Goal: Task Accomplishment & Management: Use online tool/utility

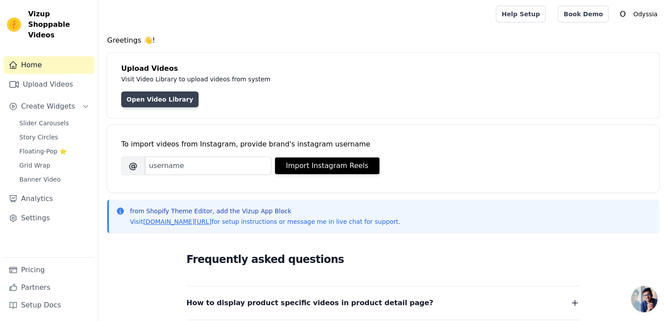
click at [150, 101] on link "Open Video Library" at bounding box center [159, 99] width 77 height 16
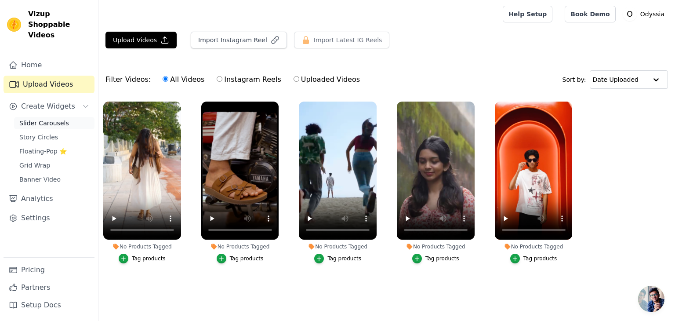
click at [40, 119] on span "Slider Carousels" at bounding box center [44, 123] width 50 height 9
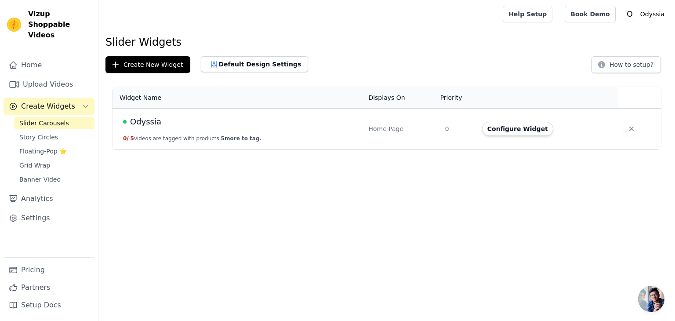
click at [148, 120] on span "Odyssia" at bounding box center [145, 122] width 31 height 12
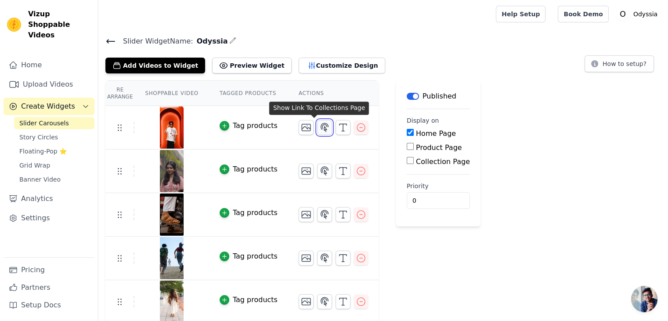
click at [319, 125] on icon "button" at bounding box center [324, 127] width 11 height 11
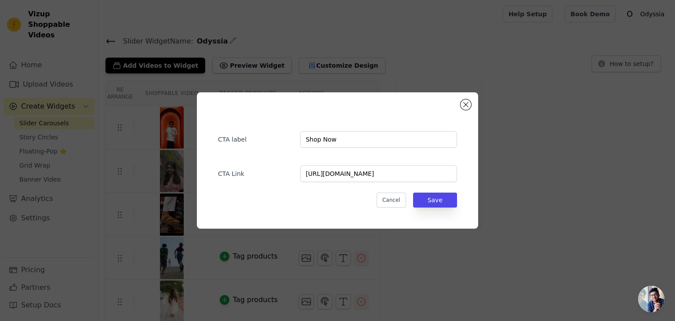
click at [587, 125] on div "CTA label Shop Now CTA Link https://odyssiastore.myshopify.com/collections/lf-w…" at bounding box center [337, 160] width 647 height 164
click at [587, 125] on div "Re Arrange Shoppable Video Tagged Products Actions Tag products CTA label Shop …" at bounding box center [386, 201] width 577 height 243
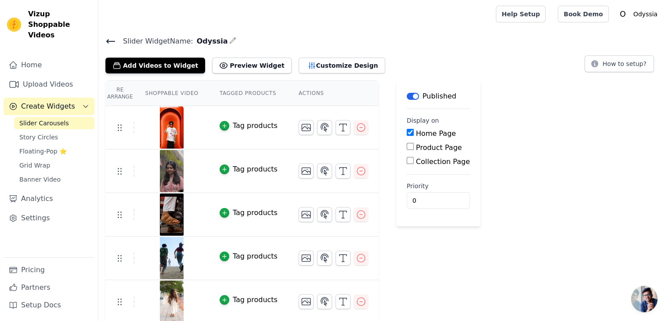
click at [224, 123] on button "Tag products" at bounding box center [249, 125] width 58 height 11
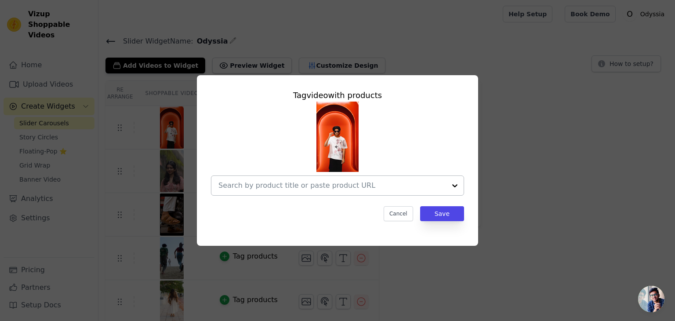
click at [455, 185] on div at bounding box center [455, 185] width 18 height 19
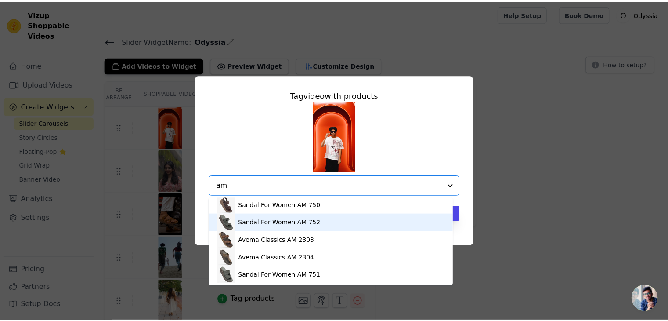
scroll to position [2, 0]
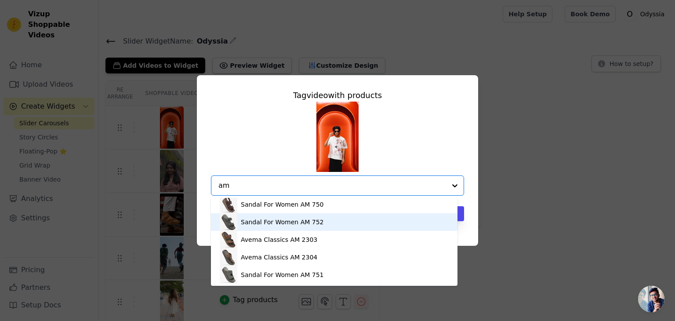
type input "am"
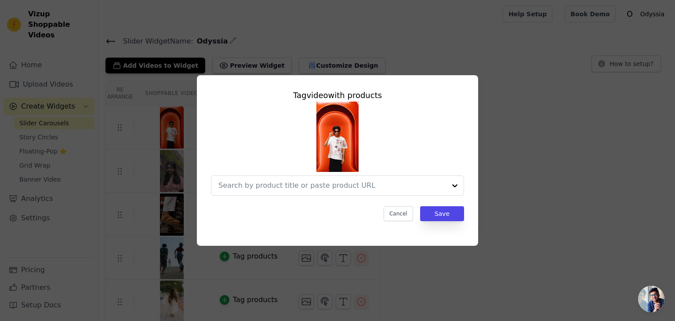
click at [626, 174] on div "Tag video with products Cancel Save" at bounding box center [337, 160] width 647 height 199
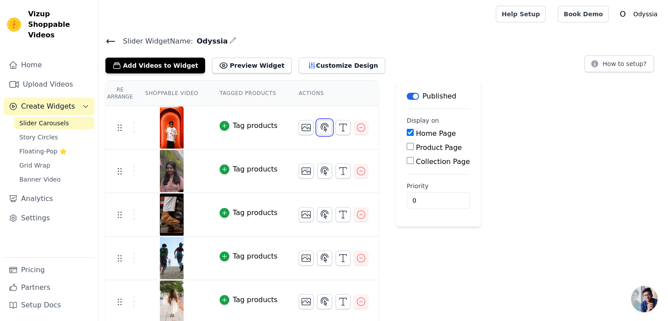
click at [319, 126] on icon "button" at bounding box center [324, 127] width 11 height 11
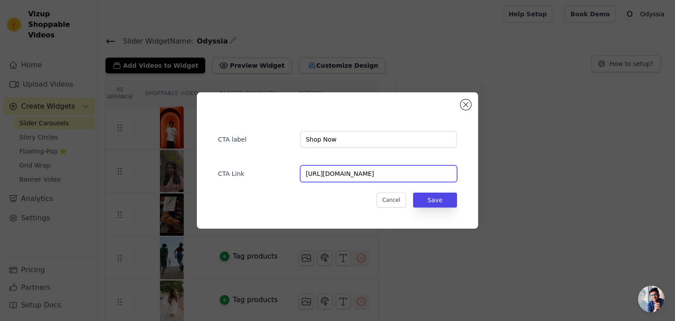
click at [428, 174] on input "https://odyssiastore.myshopify.com/collections/lf-w" at bounding box center [378, 173] width 157 height 17
click at [398, 199] on button "Cancel" at bounding box center [391, 199] width 29 height 15
click at [407, 199] on input "0" at bounding box center [438, 200] width 63 height 17
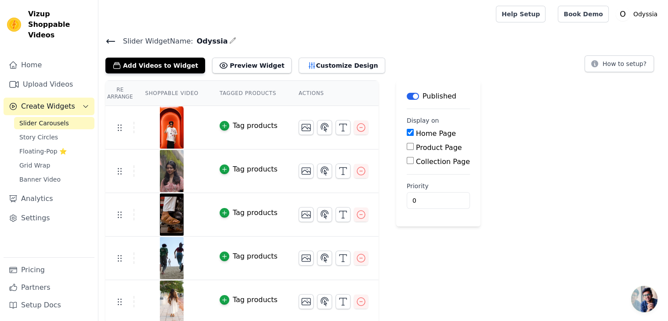
click at [597, 182] on div "Re Arrange Shoppable Video Tagged Products Actions Tag products Tag products Ta…" at bounding box center [383, 201] width 570 height 243
click at [229, 64] on button "Preview Widget" at bounding box center [251, 66] width 79 height 16
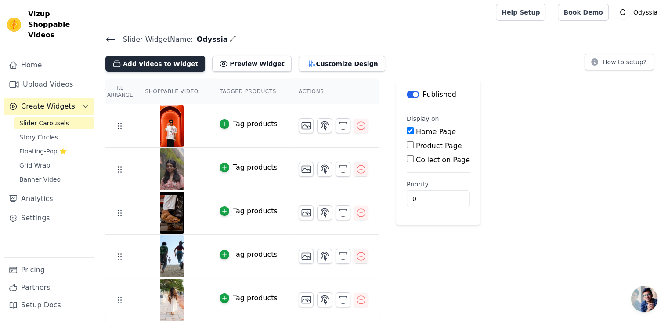
click at [127, 65] on button "Add Videos to Widget" at bounding box center [155, 64] width 100 height 16
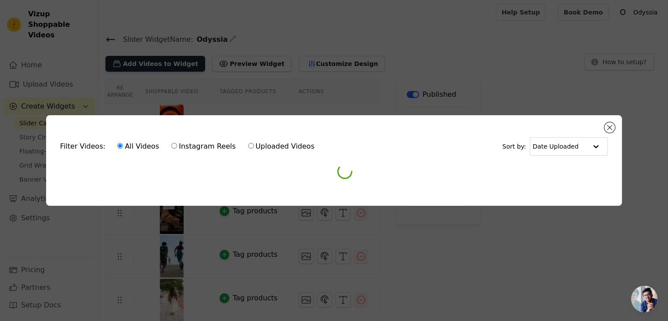
click at [127, 65] on div "Filter Videos: All Videos Instagram Reels Uploaded Videos Sort by: Date Uploade…" at bounding box center [334, 160] width 668 height 321
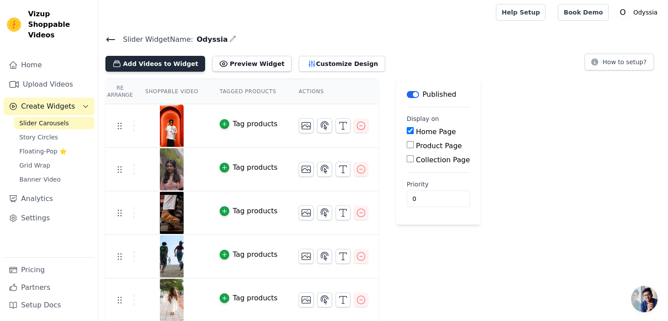
click at [148, 61] on button "Add Videos to Widget" at bounding box center [155, 64] width 100 height 16
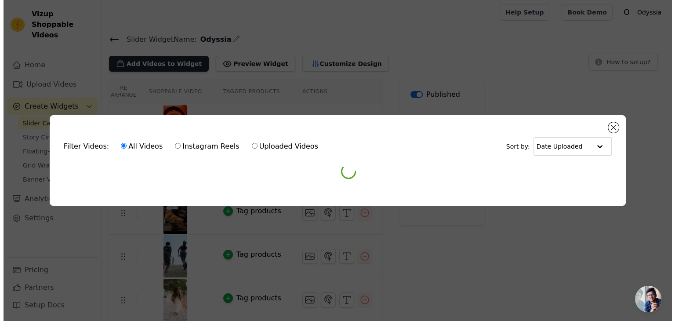
scroll to position [0, 0]
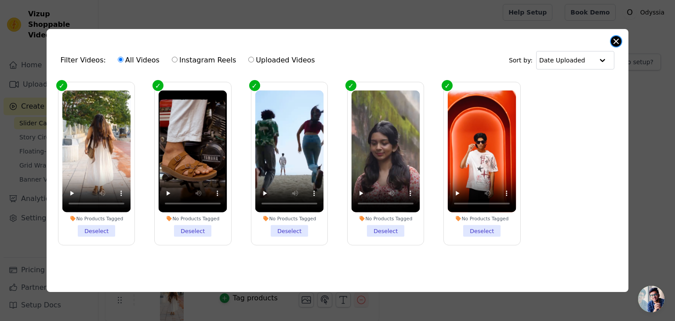
click at [617, 36] on button "Close modal" at bounding box center [616, 41] width 11 height 11
click at [617, 35] on h4 "Slider Widget Name: Odyssia" at bounding box center [386, 39] width 563 height 12
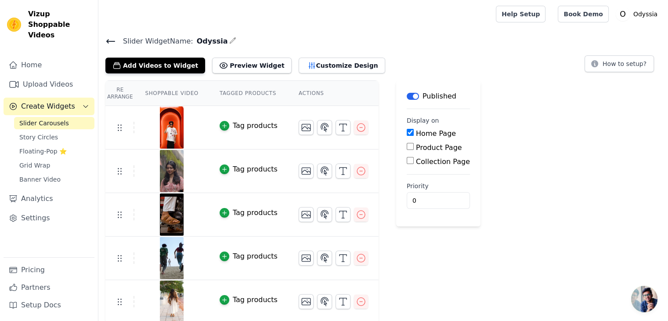
click at [410, 35] on h4 "Slider Widget Name: Odyssia" at bounding box center [383, 41] width 556 height 12
click at [592, 188] on div "Re Arrange Shoppable Video Tagged Products Actions Tag products Tag products Ta…" at bounding box center [383, 201] width 570 height 243
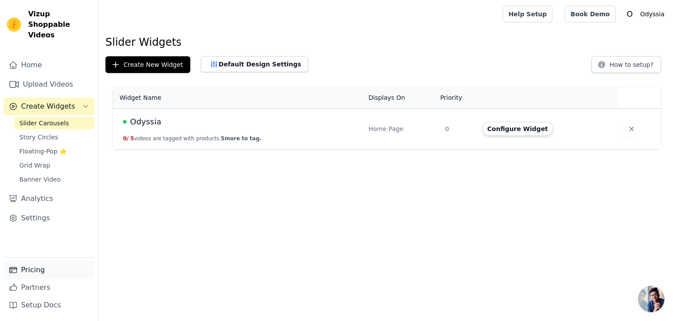
click at [29, 272] on link "Pricing" at bounding box center [49, 270] width 91 height 18
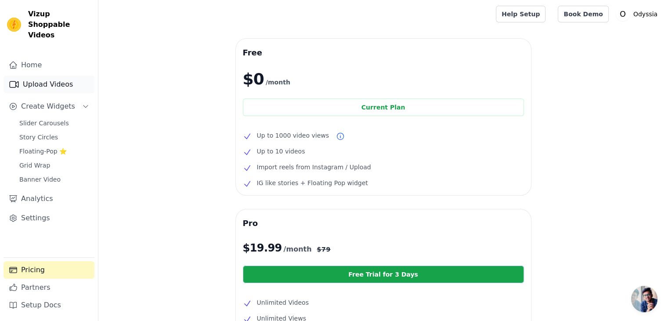
click at [46, 76] on link "Upload Videos" at bounding box center [49, 85] width 91 height 18
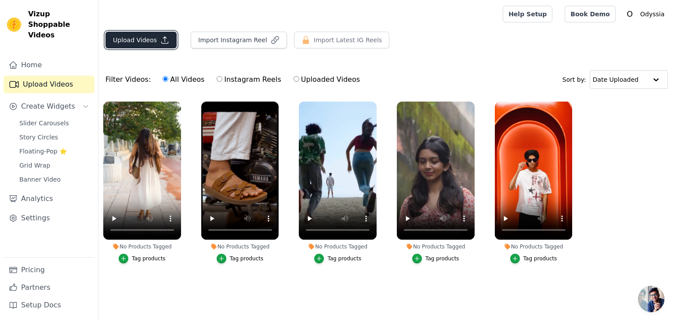
click at [165, 40] on icon "button" at bounding box center [164, 40] width 9 height 9
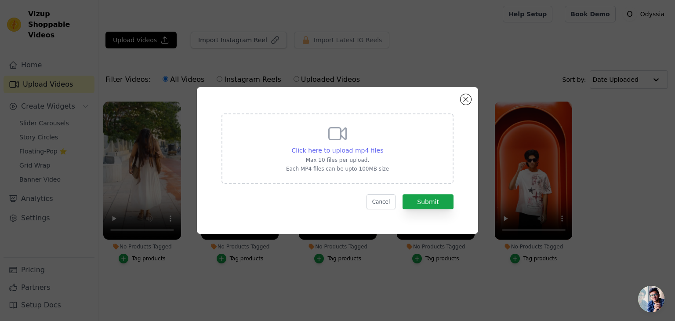
click at [348, 151] on span "Click here to upload mp4 files" at bounding box center [338, 150] width 92 height 7
click at [383, 146] on input "Click here to upload mp4 files Max 10 files per upload. Each MP4 files can be u…" at bounding box center [383, 145] width 0 height 0
click at [343, 149] on span "Click here to upload mp4 files" at bounding box center [338, 150] width 92 height 7
click at [383, 146] on input "Click here to upload mp4 files Max 10 files per upload. Each MP4 files can be u…" at bounding box center [383, 145] width 0 height 0
type input "C:\fakepath\ODYSSIA_40_SEC_HD MP4.mp4"
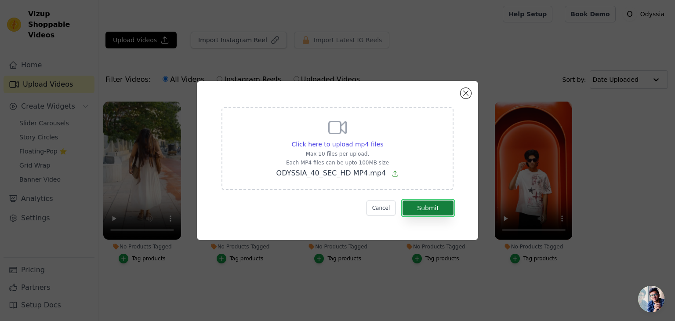
click at [425, 208] on button "Submit" at bounding box center [428, 207] width 51 height 15
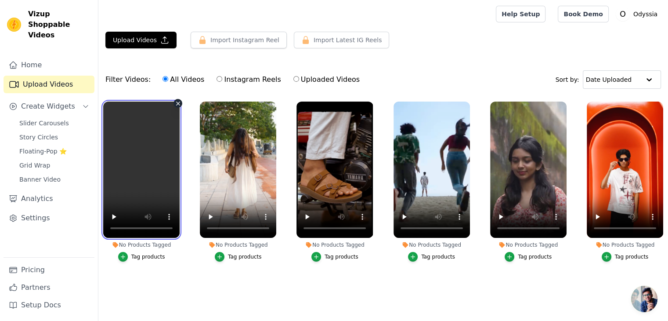
click at [141, 149] on video at bounding box center [141, 170] width 76 height 136
click at [154, 164] on video at bounding box center [141, 170] width 76 height 136
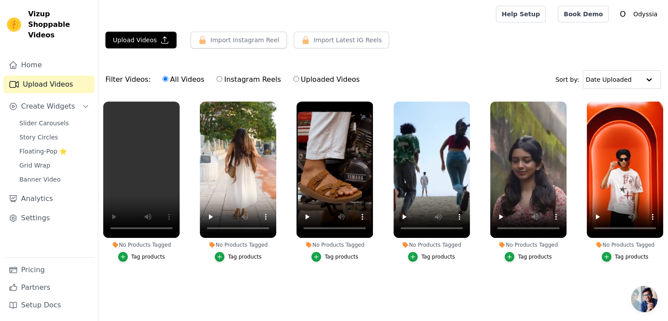
click at [148, 255] on div "Tag products" at bounding box center [148, 256] width 34 height 7
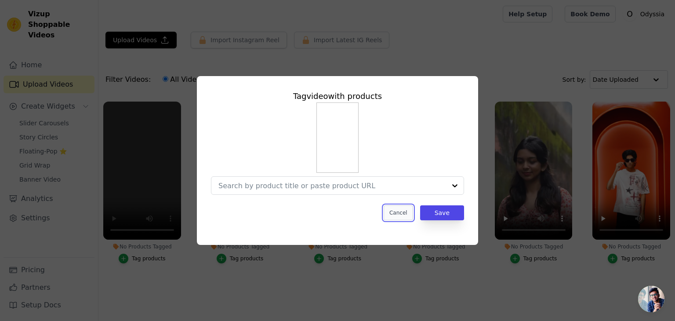
click at [404, 213] on button "Cancel" at bounding box center [398, 212] width 29 height 15
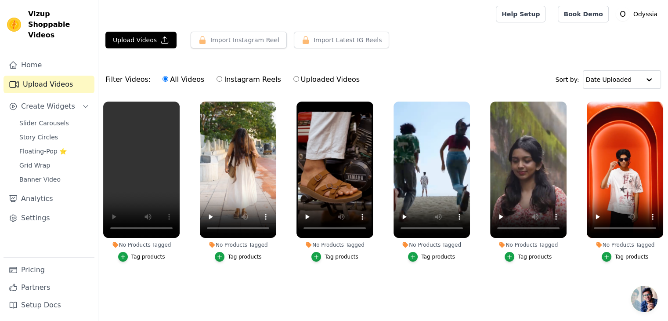
click at [236, 256] on div "Tag products" at bounding box center [245, 256] width 34 height 7
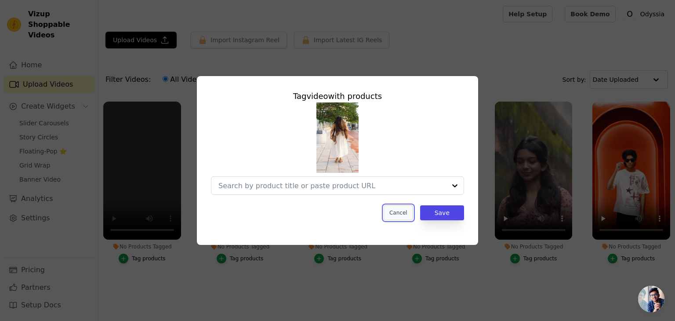
click at [402, 212] on button "Cancel" at bounding box center [398, 212] width 29 height 15
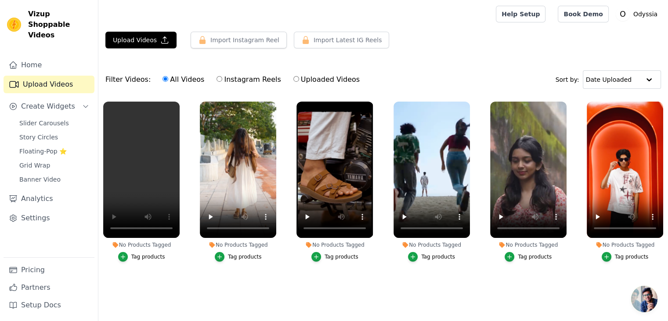
click at [200, 294] on ul "No Products Tagged Tag products No Products Tagged Tag products No Products Tag…" at bounding box center [383, 197] width 570 height 201
click at [45, 119] on span "Slider Carousels" at bounding box center [44, 123] width 50 height 9
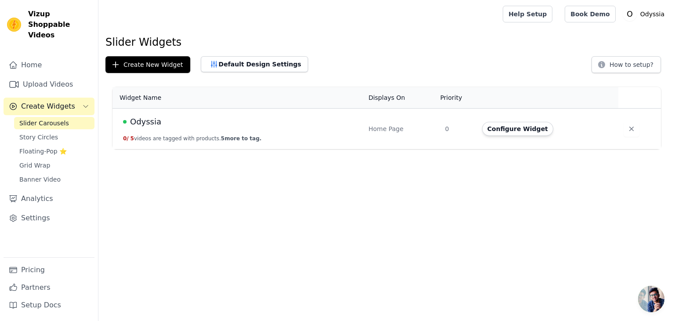
click at [147, 121] on span "Odyssia" at bounding box center [145, 122] width 31 height 12
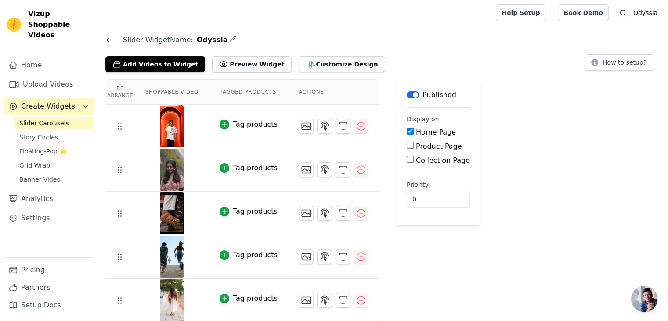
scroll to position [2, 0]
click at [48, 76] on link "Upload Videos" at bounding box center [49, 85] width 91 height 18
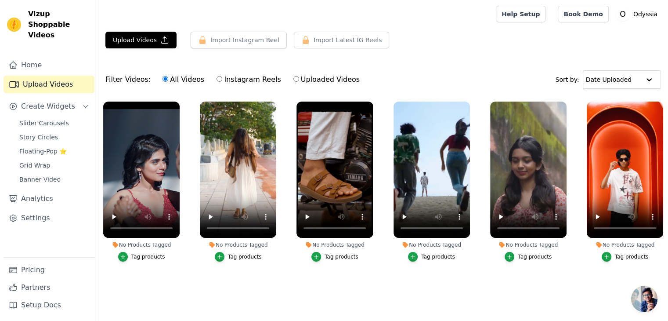
click at [142, 257] on div "Tag products" at bounding box center [148, 256] width 34 height 7
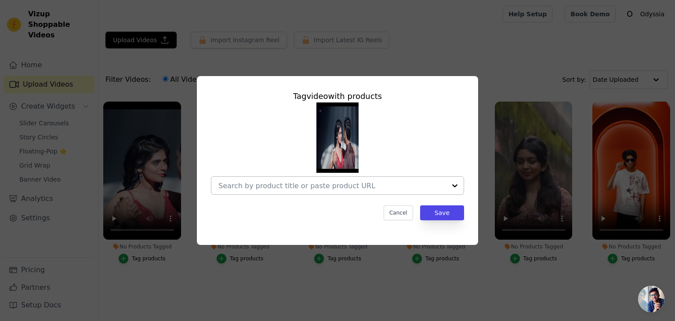
click at [456, 183] on div at bounding box center [455, 186] width 18 height 18
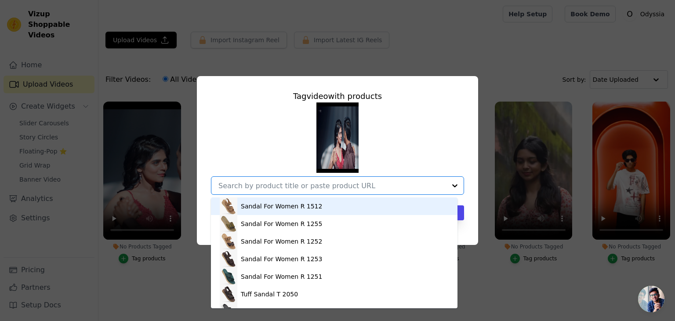
click at [397, 185] on input "No Products Tagged Tag video with products Sandal For Women R 1512 Sandal For W…" at bounding box center [332, 186] width 228 height 8
type input "2304"
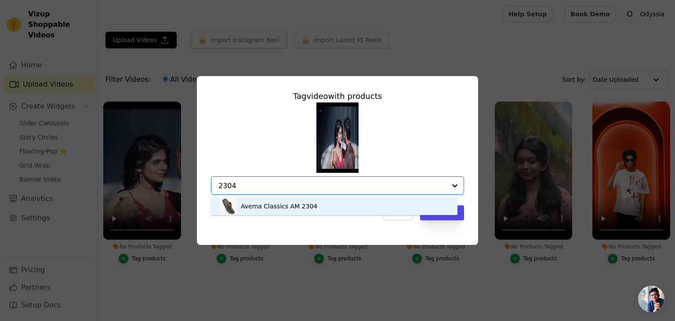
click at [318, 203] on div "Avema Classics AM 2304" at bounding box center [334, 206] width 229 height 18
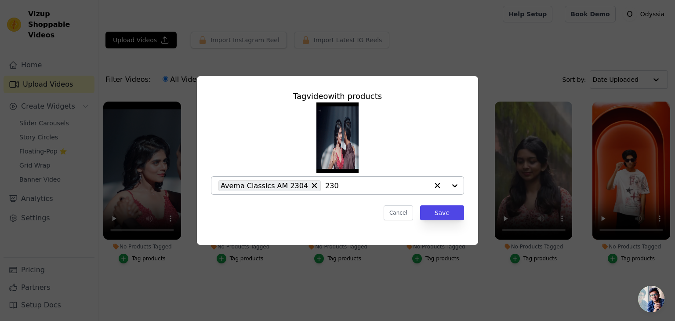
type input "2303"
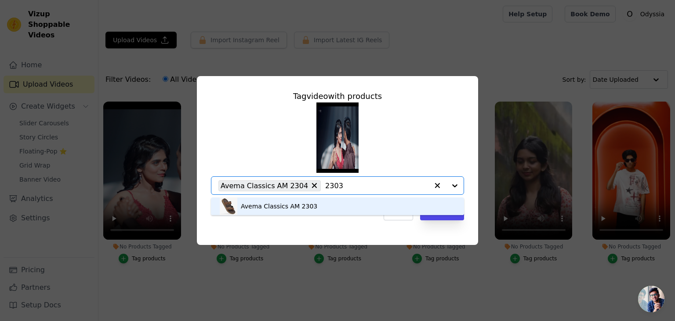
click at [340, 210] on div "Avema Classics AM 2303" at bounding box center [338, 206] width 236 height 18
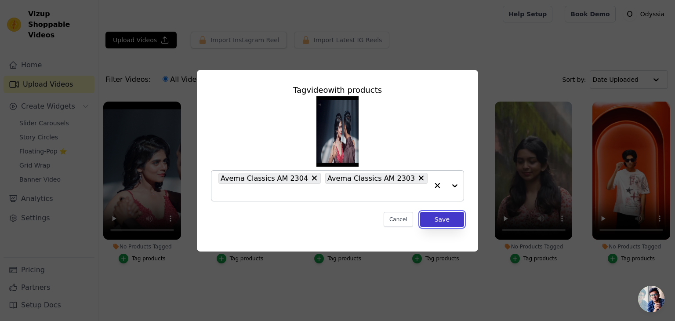
click at [442, 212] on button "Save" at bounding box center [442, 219] width 44 height 15
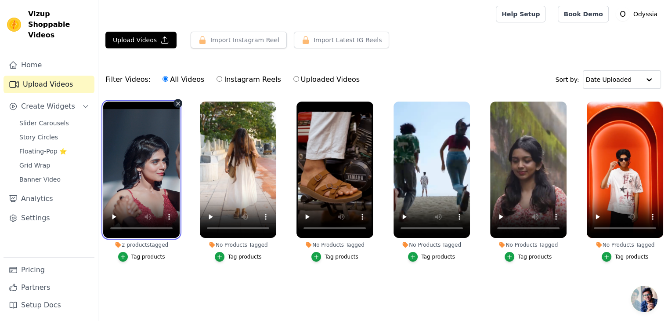
click at [133, 162] on video at bounding box center [141, 170] width 76 height 136
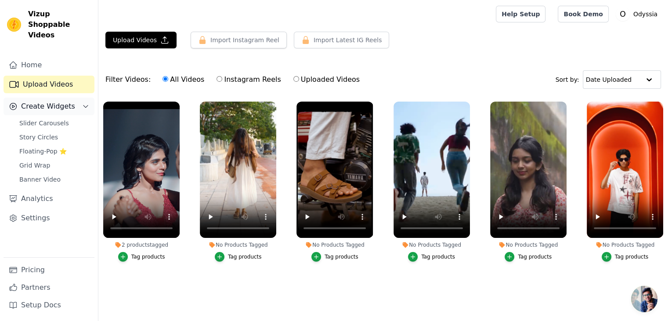
click at [83, 103] on icon "Sidebar" at bounding box center [85, 106] width 7 height 7
click at [54, 101] on span "Create Widgets" at bounding box center [48, 106] width 54 height 11
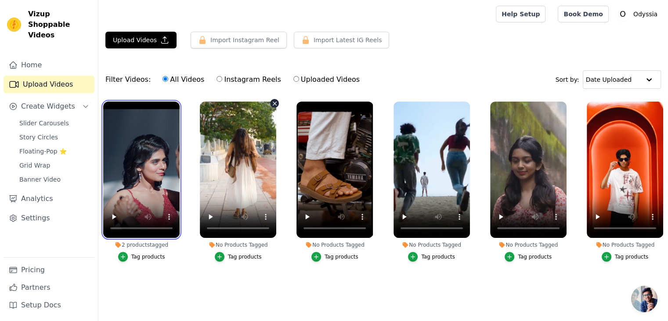
drag, startPoint x: 152, startPoint y: 151, endPoint x: 249, endPoint y: 159, distance: 96.5
click at [249, 159] on ul "2 products tagged Tag products No Products Tagged Tag products No Products Tagg…" at bounding box center [383, 197] width 570 height 201
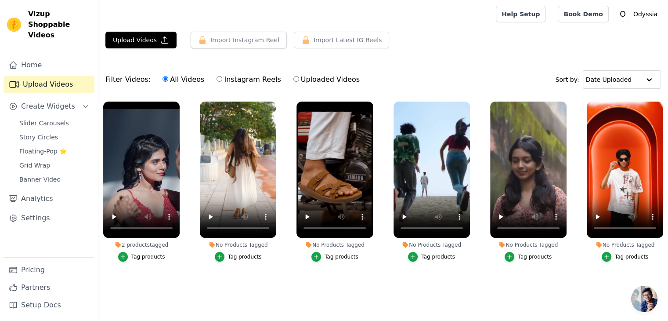
click at [642, 298] on span "Open chat" at bounding box center [645, 299] width 26 height 26
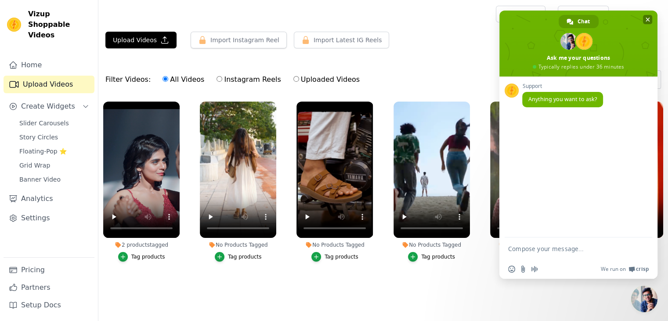
click at [648, 21] on span "Close chat" at bounding box center [648, 20] width 4 height 6
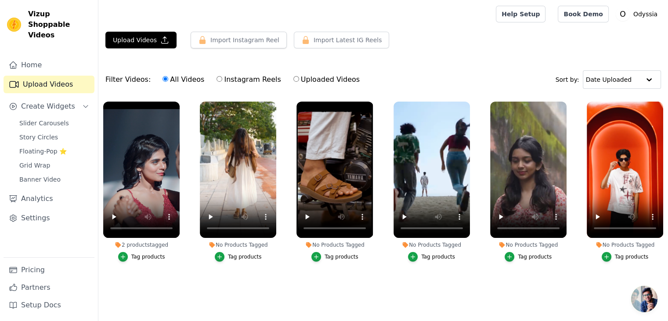
click at [396, 294] on ul "2 products tagged Tag products No Products Tagged Tag products No Products Tagg…" at bounding box center [383, 197] width 570 height 201
click at [50, 119] on span "Slider Carousels" at bounding box center [44, 123] width 50 height 9
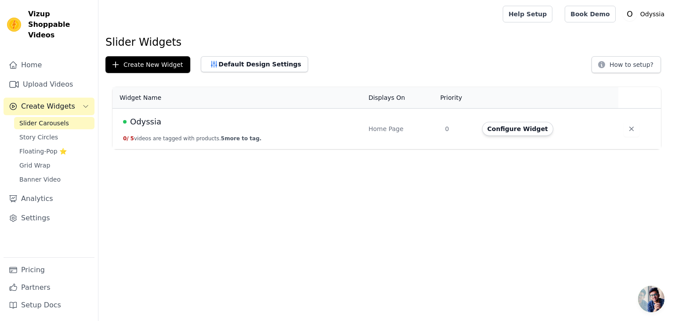
click at [142, 121] on span "Odyssia" at bounding box center [145, 122] width 31 height 12
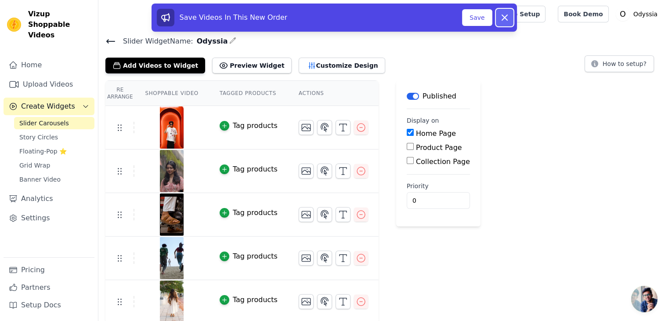
click at [505, 17] on icon at bounding box center [504, 17] width 5 height 5
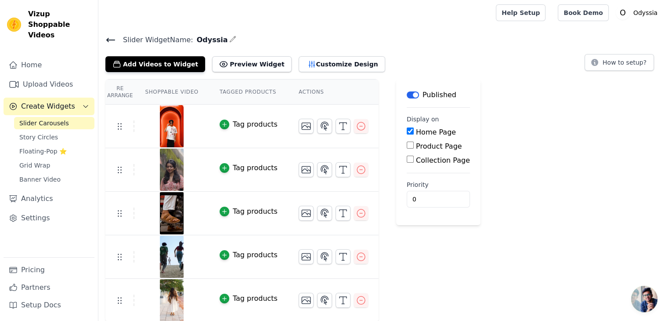
scroll to position [2, 0]
click at [40, 209] on link "Settings" at bounding box center [49, 218] width 91 height 18
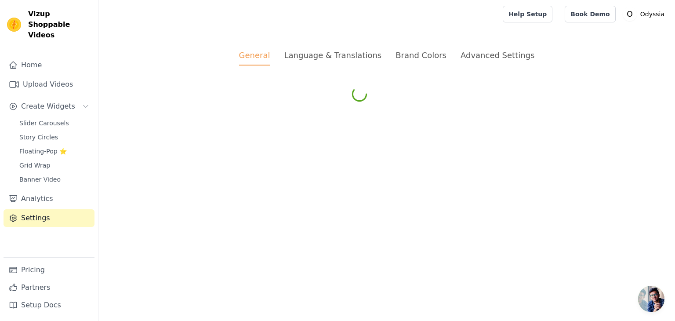
click at [40, 209] on link "Settings" at bounding box center [49, 218] width 91 height 18
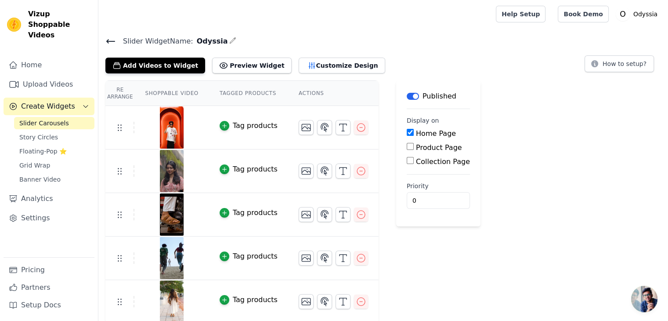
scroll to position [2, 0]
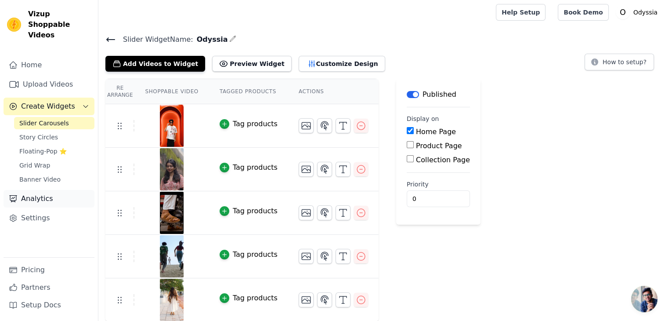
click at [35, 190] on link "Analytics" at bounding box center [49, 199] width 91 height 18
click at [165, 90] on th "Shoppable Video" at bounding box center [171, 91] width 74 height 25
click at [226, 87] on th "Tagged Products" at bounding box center [248, 91] width 79 height 25
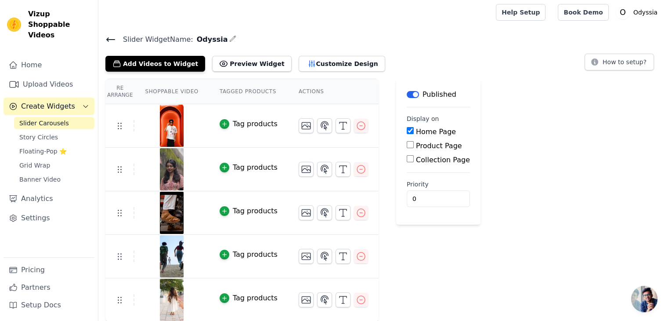
click at [313, 88] on th "Actions" at bounding box center [333, 91] width 91 height 25
click at [40, 76] on link "Upload Videos" at bounding box center [49, 85] width 91 height 18
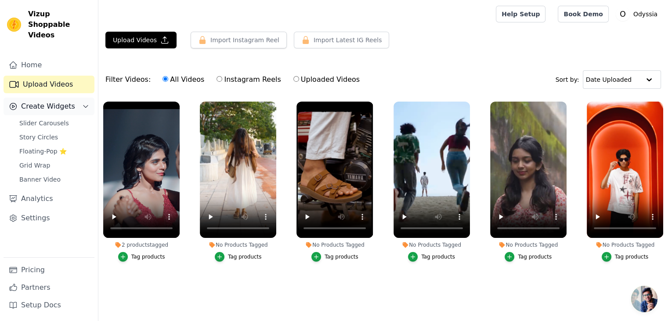
click at [60, 101] on span "Create Widgets" at bounding box center [48, 106] width 54 height 11
click at [57, 101] on span "Create Widgets" at bounding box center [48, 106] width 54 height 11
click at [49, 119] on span "Slider Carousels" at bounding box center [44, 123] width 50 height 9
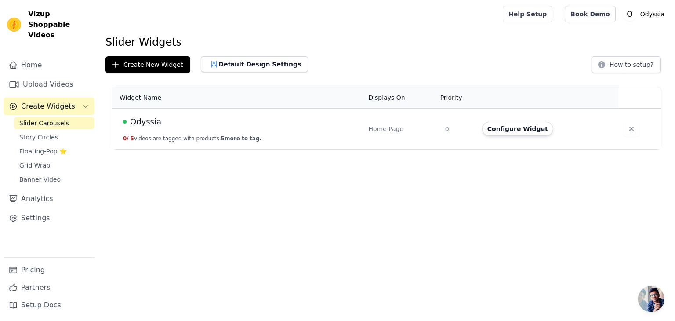
click at [151, 116] on span "Odyssia" at bounding box center [145, 122] width 31 height 12
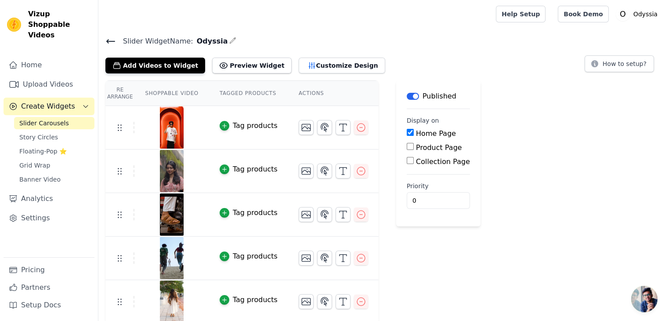
scroll to position [2, 0]
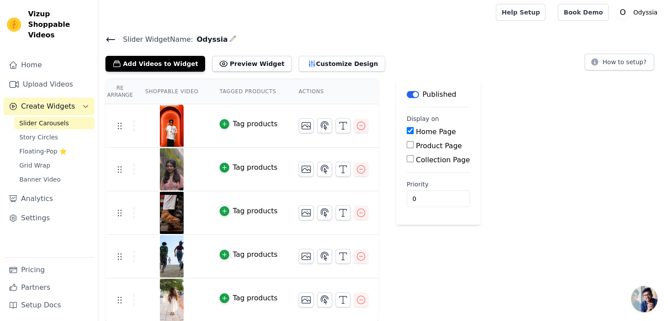
click at [608, 122] on div "Re Arrange Shoppable Video Tagged Products Actions Tag products Tag products Ta…" at bounding box center [383, 200] width 570 height 243
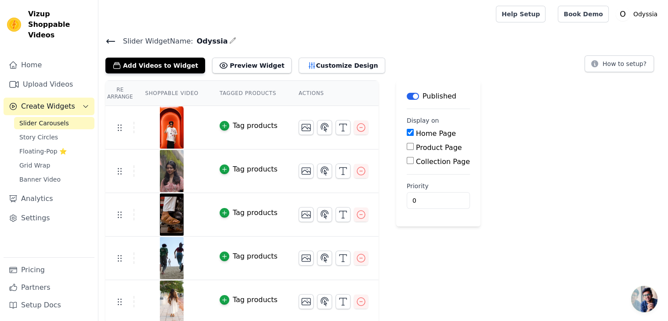
click at [229, 37] on icon "button" at bounding box center [232, 40] width 7 height 7
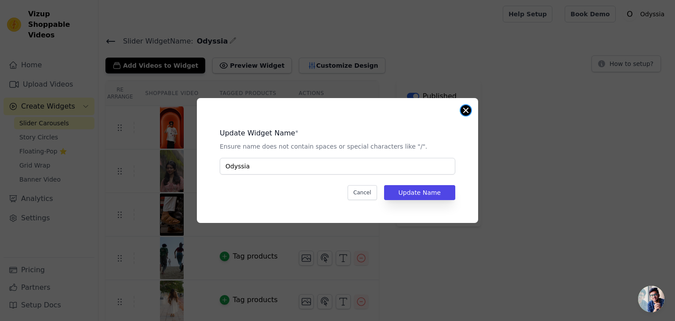
click at [466, 109] on button "Close modal" at bounding box center [466, 110] width 11 height 11
click at [466, 109] on div "Re Arrange Shoppable Video Tagged Products Actions Tag products Tag products Ta…" at bounding box center [386, 201] width 577 height 243
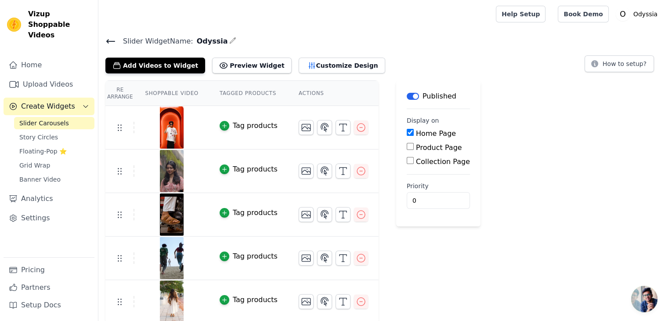
click at [109, 37] on icon at bounding box center [110, 41] width 11 height 11
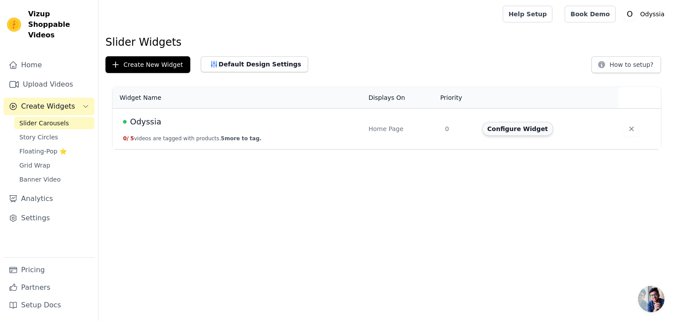
click at [501, 127] on button "Configure Widget" at bounding box center [517, 129] width 71 height 14
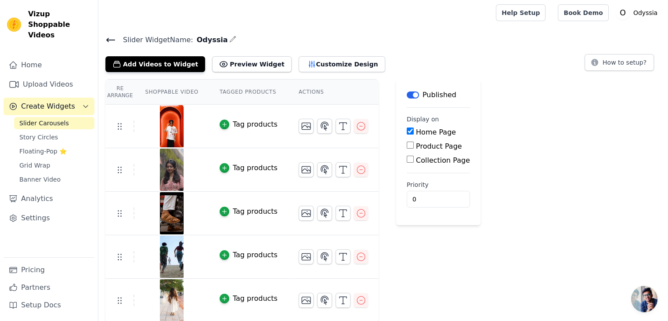
scroll to position [2, 0]
click at [221, 125] on icon "button" at bounding box center [224, 124] width 6 height 6
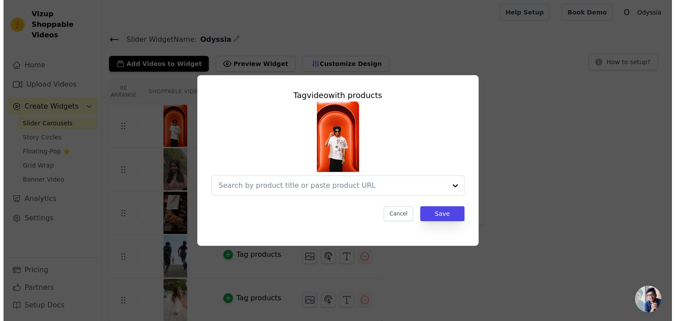
scroll to position [0, 0]
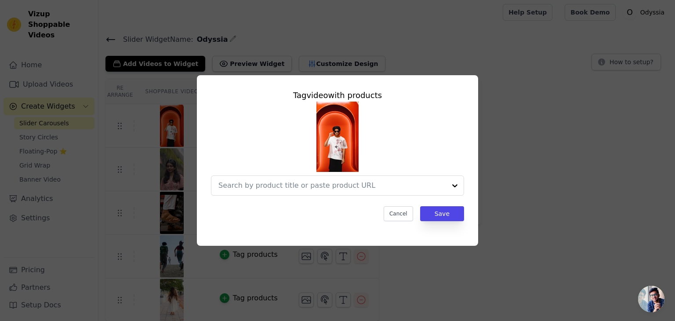
click at [589, 169] on div "Tag video with products Cancel Save" at bounding box center [337, 160] width 647 height 199
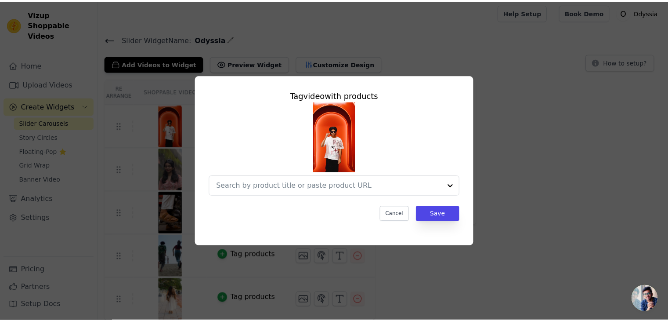
scroll to position [2, 0]
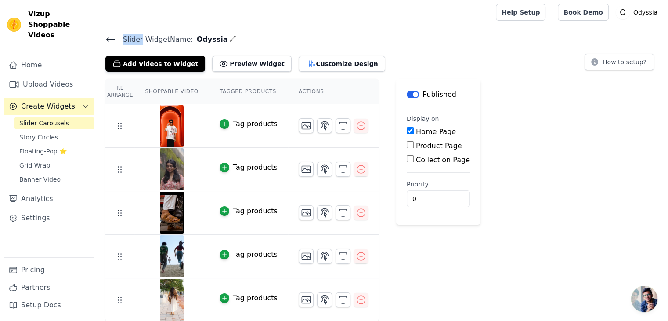
click at [110, 32] on main "Slider Widget Name: Odyssia Add Videos to Widget Preview Widget Customize Desig…" at bounding box center [383, 173] width 570 height 295
click at [41, 101] on span "Create Widgets" at bounding box center [48, 106] width 54 height 11
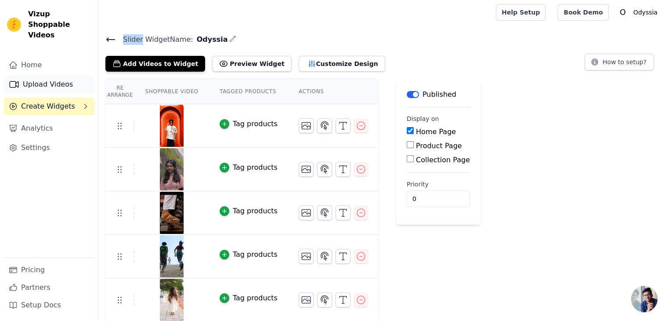
click at [54, 78] on link "Upload Videos" at bounding box center [49, 85] width 91 height 18
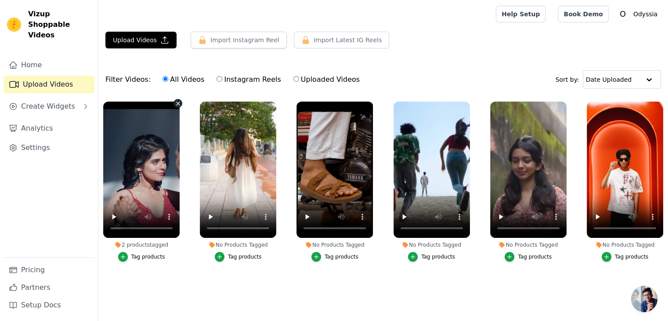
drag, startPoint x: 138, startPoint y: 156, endPoint x: 98, endPoint y: 80, distance: 85.1
click at [98, 80] on div "Filter Videos: All Videos Instagram Reels Uploaded Videos Sort by: Date Uploaded" at bounding box center [383, 79] width 570 height 34
click at [225, 304] on main "Upload Videos Import Instagram Reel Import Latest Instagram Reels Import Latest…" at bounding box center [383, 173] width 570 height 291
click at [149, 133] on video at bounding box center [141, 170] width 76 height 136
click at [54, 101] on span "Create Widgets" at bounding box center [48, 106] width 54 height 11
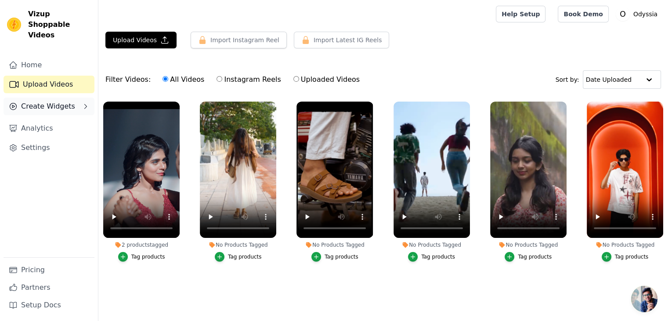
click at [54, 101] on span "Create Widgets" at bounding box center [48, 106] width 54 height 11
click at [57, 101] on span "Create Widgets" at bounding box center [48, 106] width 54 height 11
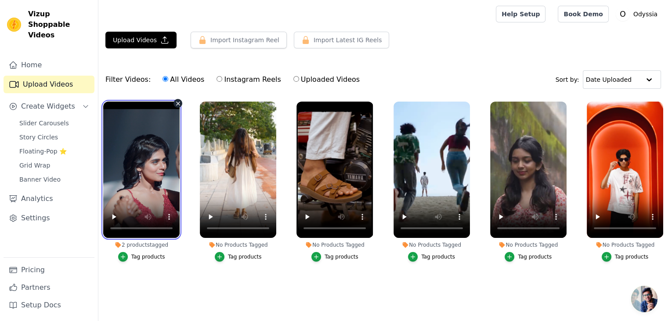
click at [132, 162] on video at bounding box center [141, 170] width 76 height 136
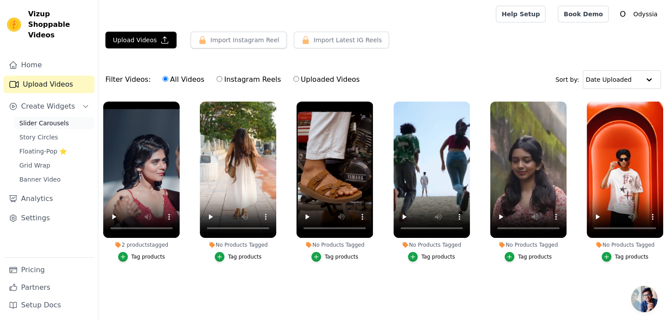
click at [46, 119] on span "Slider Carousels" at bounding box center [44, 123] width 50 height 9
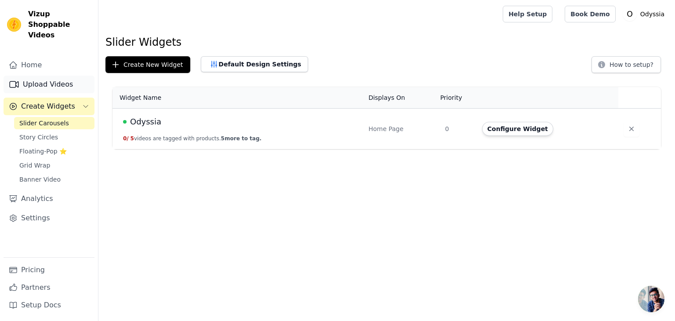
click at [51, 76] on link "Upload Videos" at bounding box center [49, 85] width 91 height 18
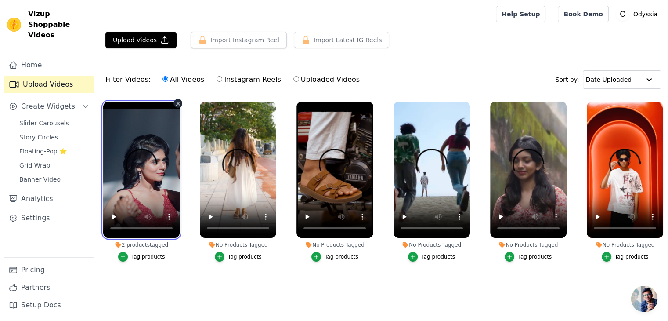
click at [162, 182] on video at bounding box center [141, 170] width 76 height 136
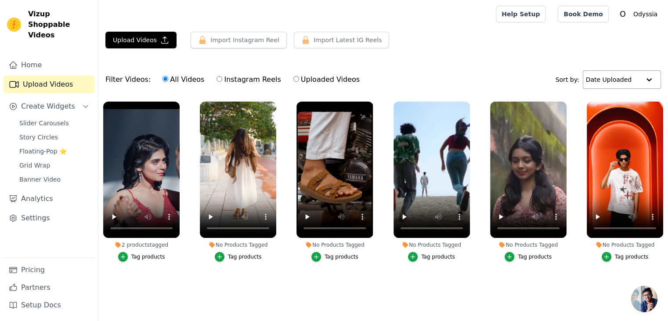
click at [652, 77] on div at bounding box center [650, 80] width 18 height 18
click at [446, 45] on div "Upload Videos Import Instagram Reel Import Latest Instagram Reels Import Latest…" at bounding box center [383, 44] width 570 height 24
click at [53, 175] on span "Banner Video" at bounding box center [39, 179] width 41 height 9
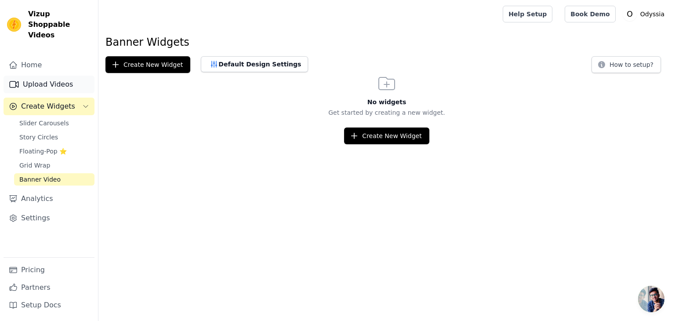
click at [40, 76] on link "Upload Videos" at bounding box center [49, 85] width 91 height 18
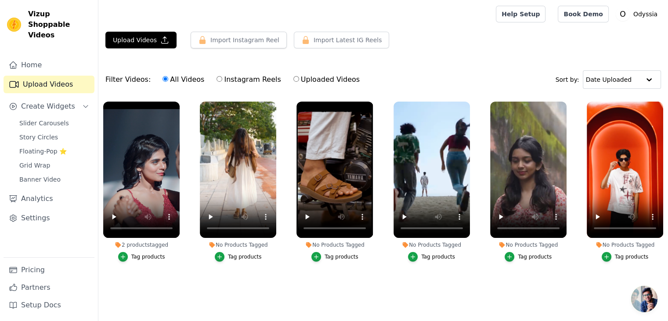
click at [142, 254] on div "Tag products" at bounding box center [148, 256] width 34 height 7
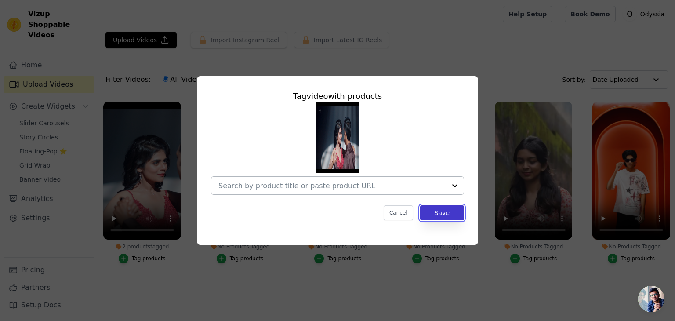
click at [449, 213] on button "Save" at bounding box center [442, 212] width 44 height 15
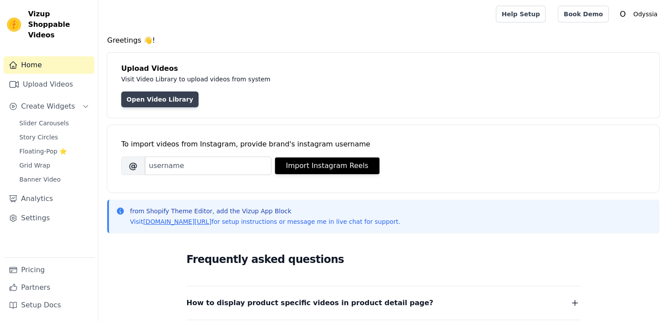
click at [152, 101] on link "Open Video Library" at bounding box center [159, 99] width 77 height 16
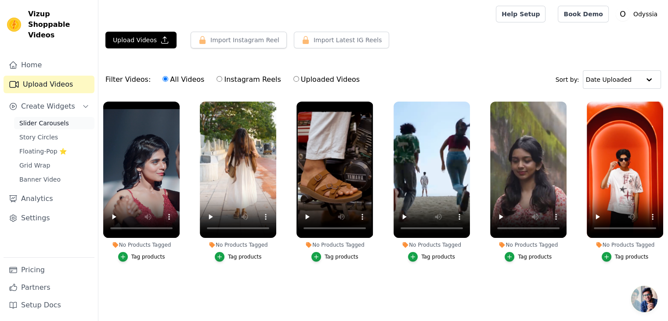
click at [57, 119] on span "Slider Carousels" at bounding box center [44, 123] width 50 height 9
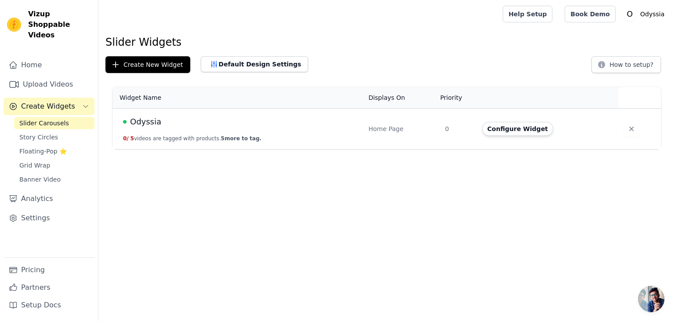
click at [147, 122] on span "Odyssia" at bounding box center [145, 122] width 31 height 12
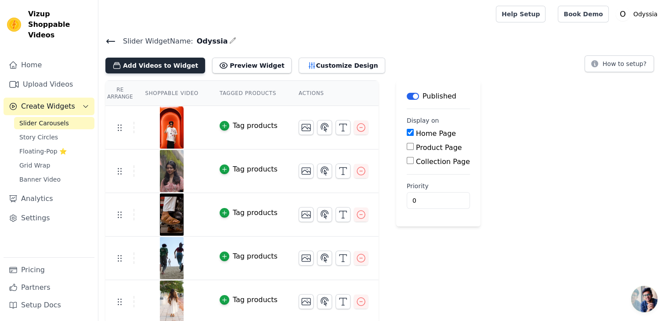
click at [162, 65] on button "Add Videos to Widget" at bounding box center [155, 66] width 100 height 16
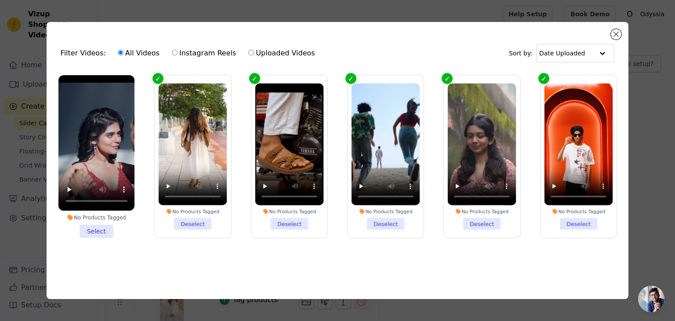
click at [98, 226] on li "No Products Tagged Select" at bounding box center [96, 156] width 76 height 163
click at [0, 0] on input "No Products Tagged Select" at bounding box center [0, 0] width 0 height 0
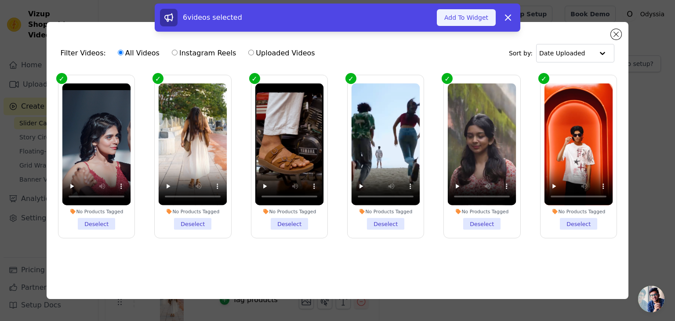
click at [476, 13] on button "Add To Widget" at bounding box center [466, 17] width 59 height 17
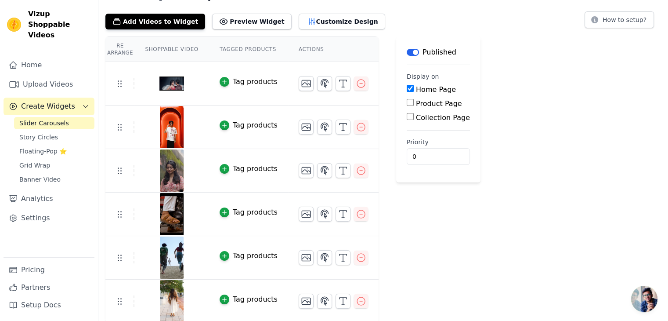
scroll to position [45, 0]
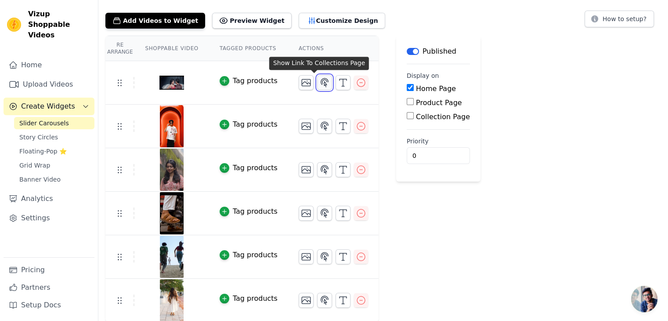
click at [319, 85] on icon "button" at bounding box center [324, 82] width 11 height 11
click at [321, 81] on icon "button" at bounding box center [324, 82] width 7 height 8
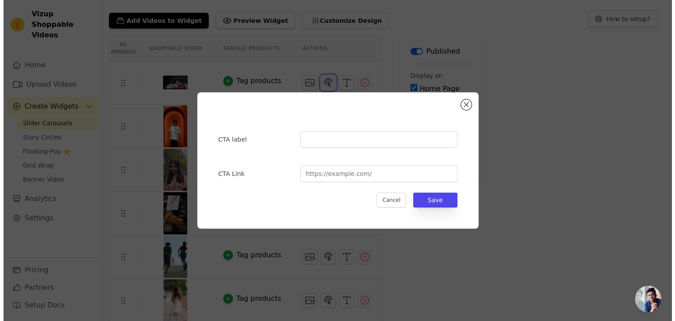
scroll to position [0, 0]
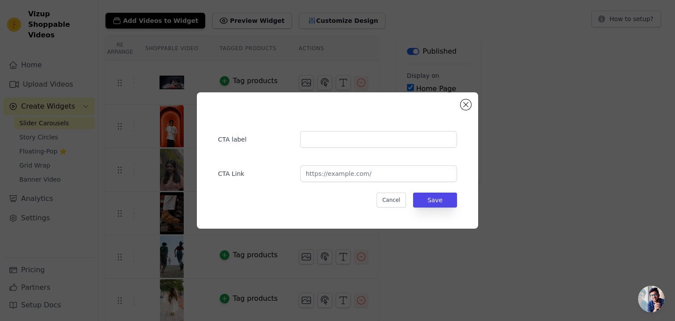
click at [547, 175] on div "CTA label CTA Link Cancel Save" at bounding box center [337, 160] width 647 height 164
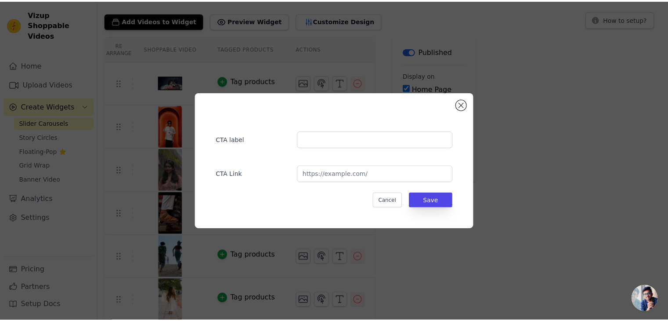
scroll to position [45, 0]
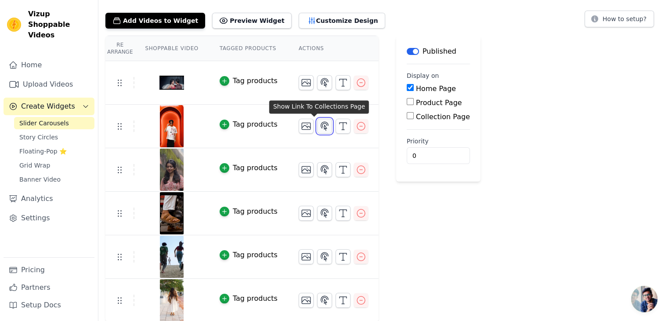
click at [319, 123] on icon "button" at bounding box center [324, 126] width 11 height 11
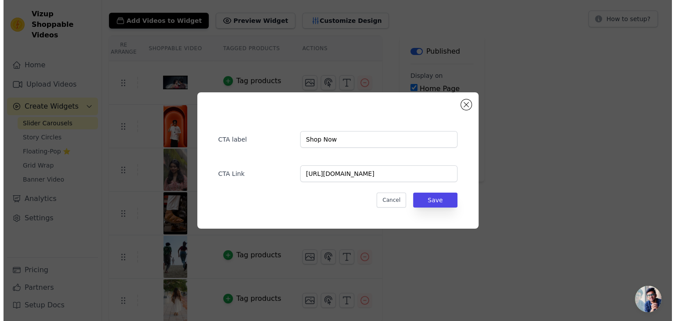
scroll to position [0, 0]
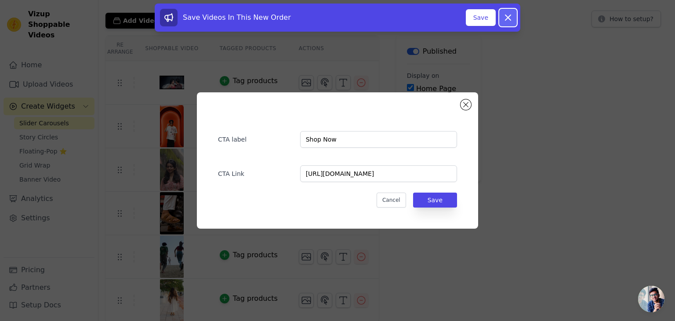
click at [506, 16] on icon at bounding box center [507, 17] width 5 height 5
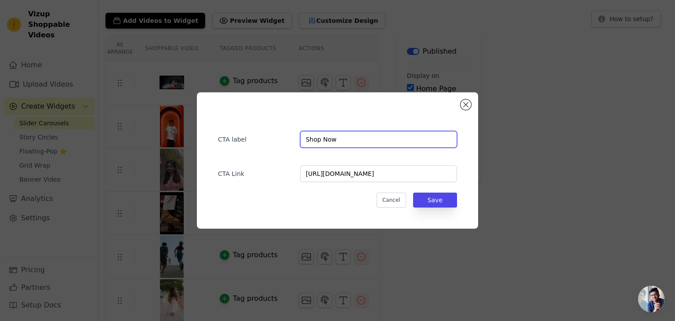
click at [348, 137] on input "Shop Now" at bounding box center [378, 139] width 157 height 17
click at [594, 169] on div "CTA label Shop Now CTA Link [URL][DOMAIN_NAME] Cancel Save" at bounding box center [337, 160] width 647 height 164
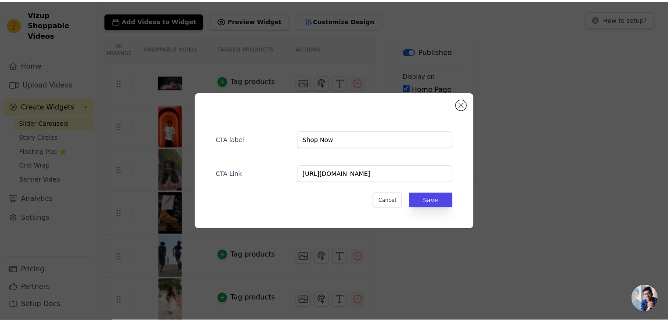
scroll to position [45, 0]
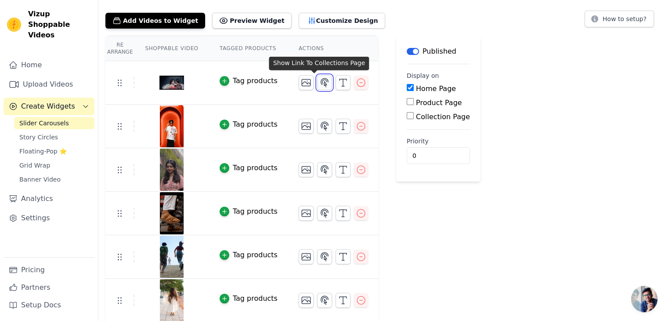
click at [321, 80] on icon "button" at bounding box center [324, 82] width 7 height 8
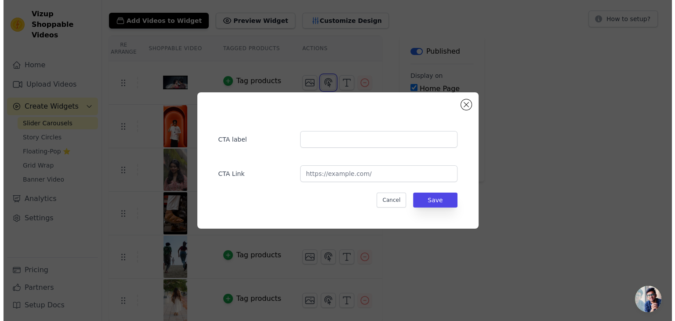
scroll to position [0, 0]
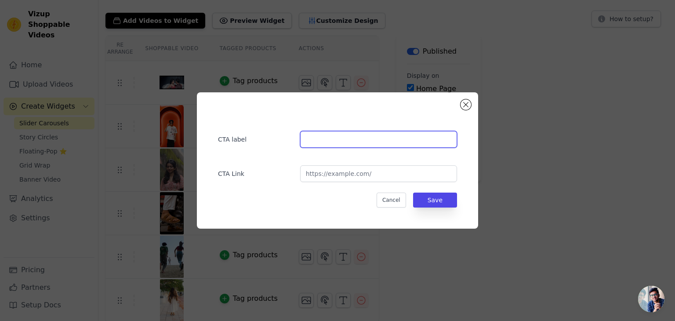
click at [336, 138] on input "text" at bounding box center [378, 139] width 157 height 17
paste input "Shop Now"
type input "Shop Now"
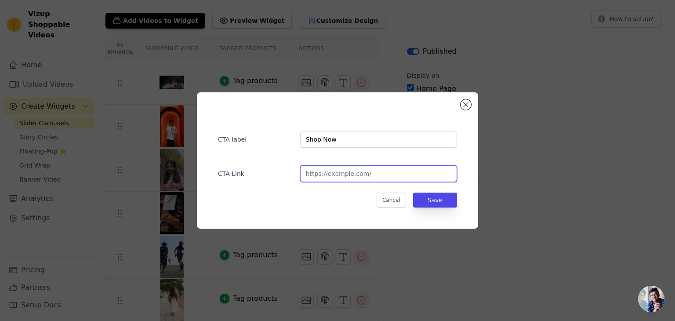
click at [336, 175] on input "url" at bounding box center [378, 173] width 157 height 17
paste input "[URL][DOMAIN_NAME]"
type input "[URL][DOMAIN_NAME]"
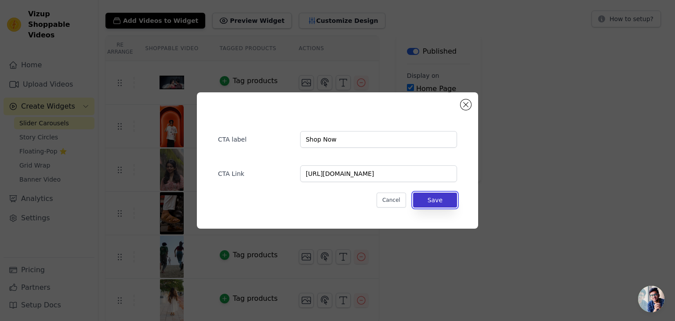
click at [435, 200] on button "Save" at bounding box center [435, 199] width 44 height 15
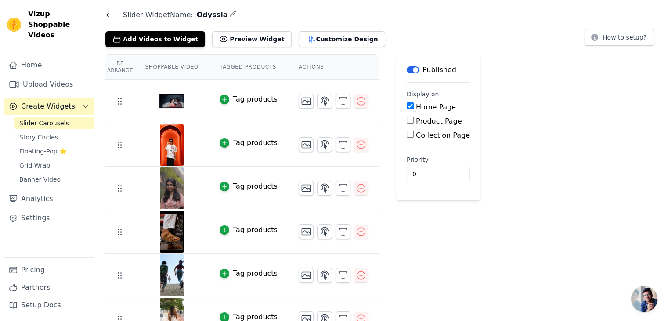
scroll to position [45, 0]
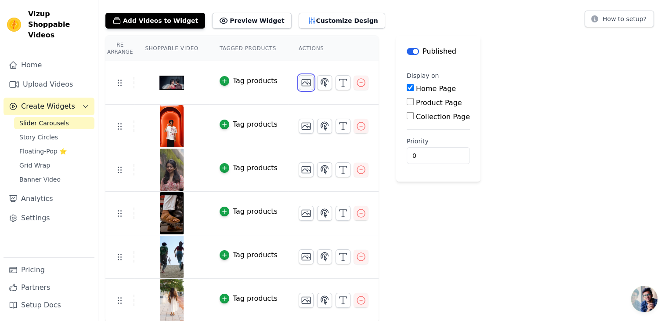
click at [301, 84] on icon "button" at bounding box center [306, 82] width 11 height 11
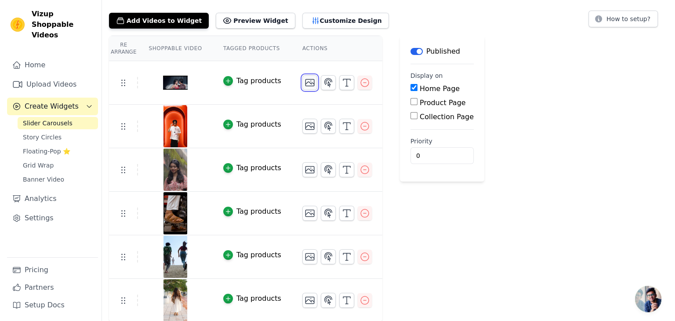
scroll to position [0, 0]
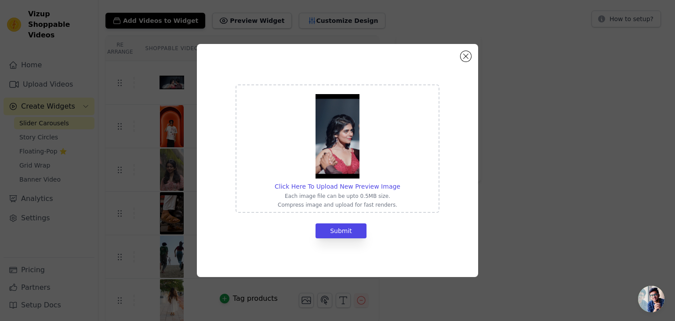
click at [465, 63] on div "Click Here To Upload New Preview Image Each image file can be upto 0.5MB size. …" at bounding box center [337, 160] width 281 height 233
click at [465, 62] on button "Close modal" at bounding box center [466, 56] width 11 height 11
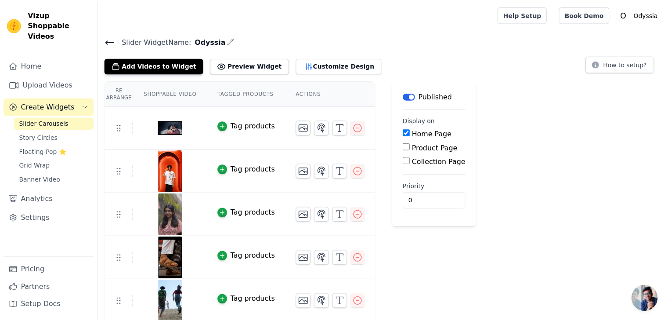
scroll to position [45, 0]
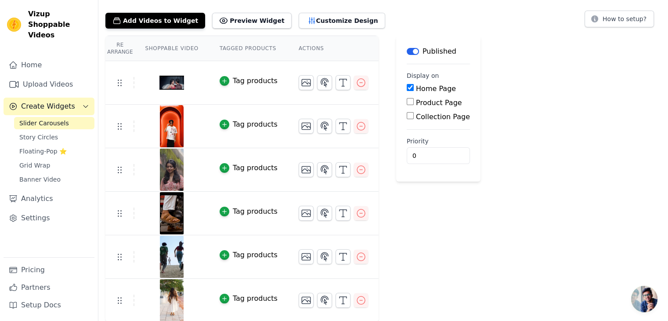
click at [552, 204] on div "Re Arrange Shoppable Video Tagged Products Actions Tag products Tag products Ta…" at bounding box center [383, 179] width 570 height 287
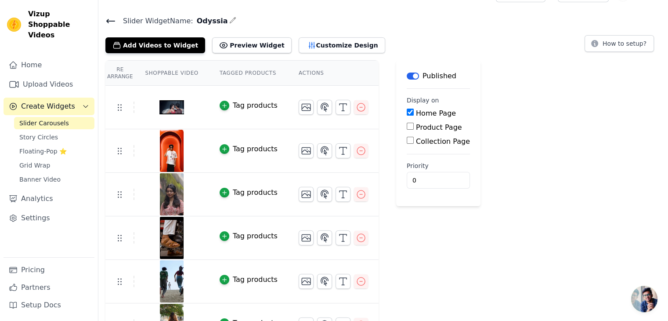
scroll to position [0, 0]
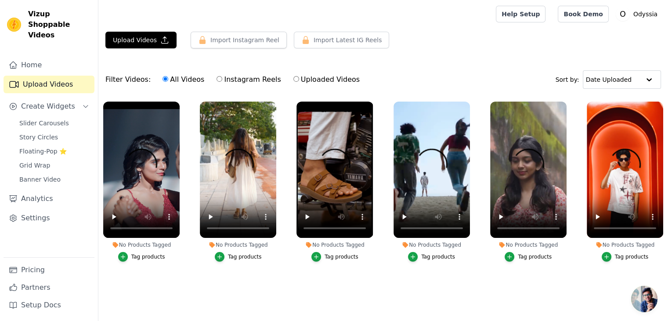
scroll to position [2, 0]
click at [46, 119] on span "Slider Carousels" at bounding box center [44, 123] width 50 height 9
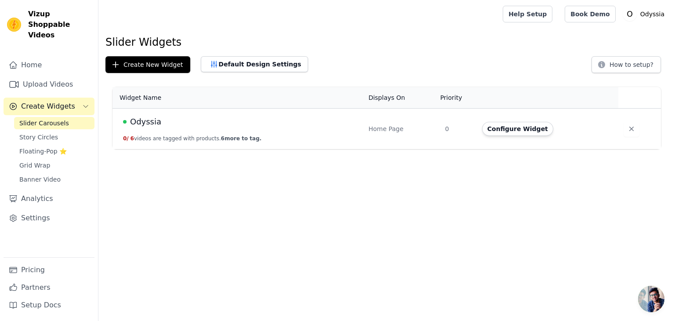
click at [310, 149] on html "Vizup Shoppable Videos Home Upload Videos Create Widgets Slider Carousels Story…" at bounding box center [337, 74] width 675 height 149
